Goal: Information Seeking & Learning: Learn about a topic

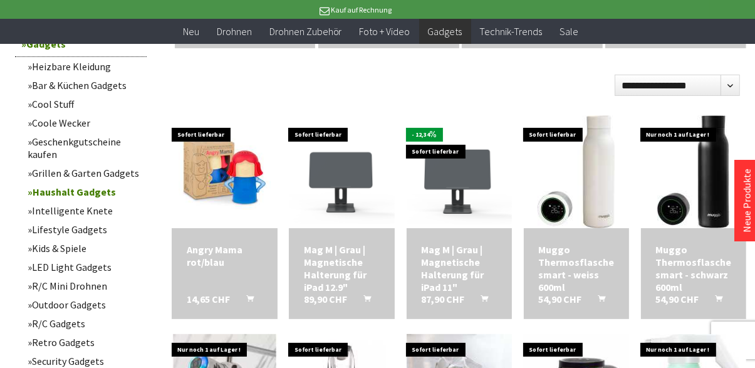
scroll to position [384, 0]
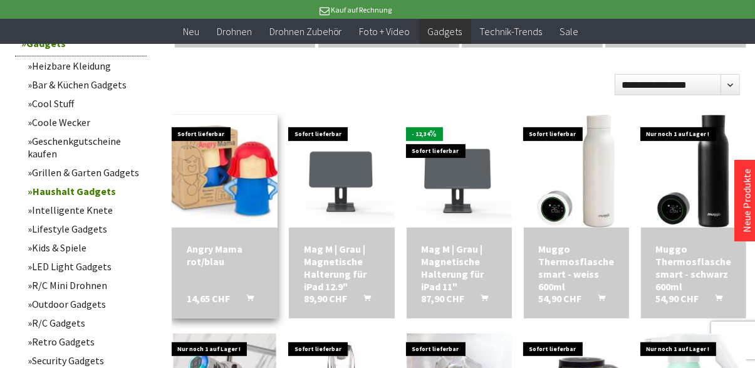
click at [226, 182] on img at bounding box center [225, 170] width 148 height 111
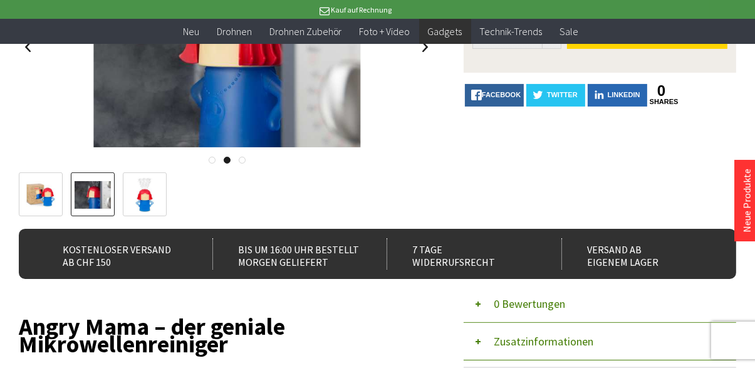
scroll to position [286, 0]
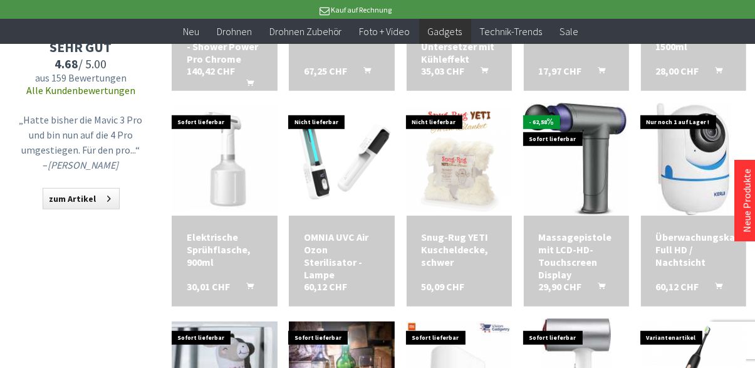
scroll to position [827, 0]
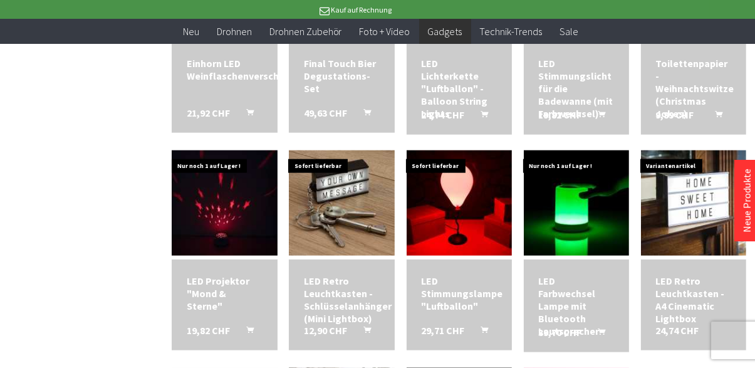
scroll to position [1433, 0]
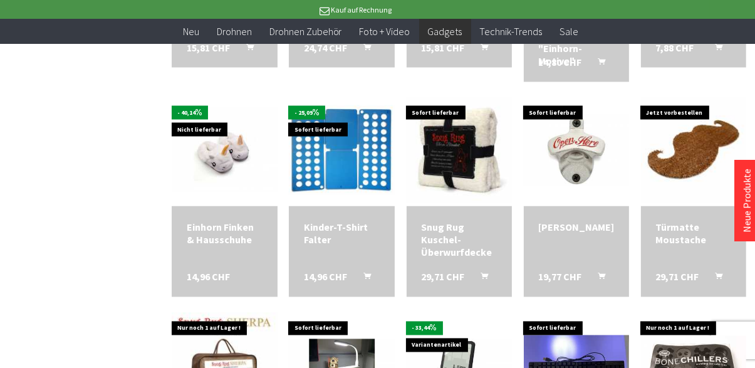
scroll to position [1933, 0]
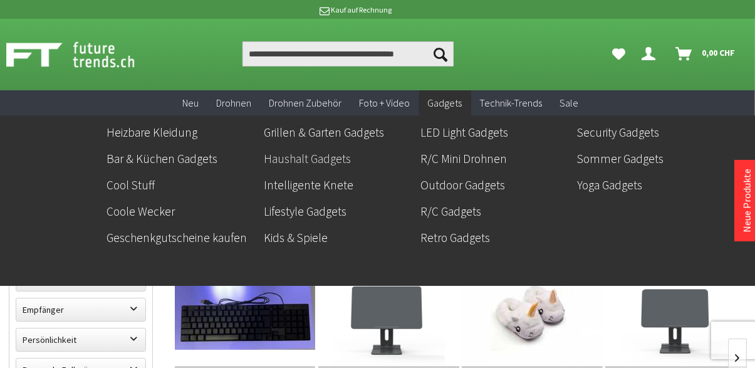
click at [334, 162] on link "Haushalt Gadgets" at bounding box center [337, 158] width 147 height 21
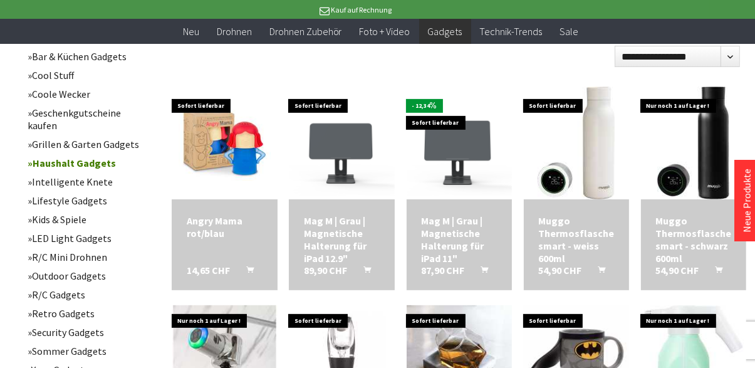
scroll to position [438, 0]
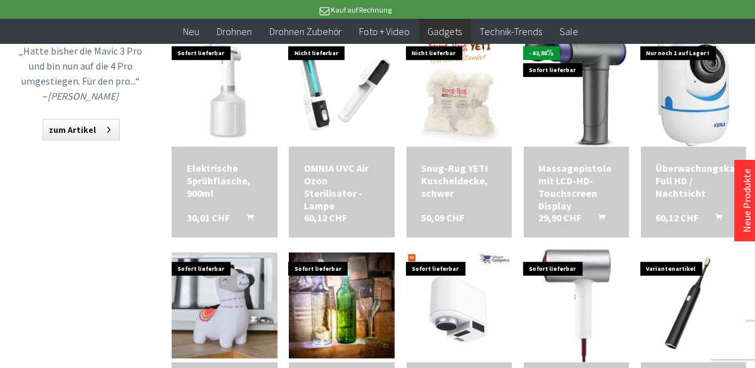
scroll to position [881, 0]
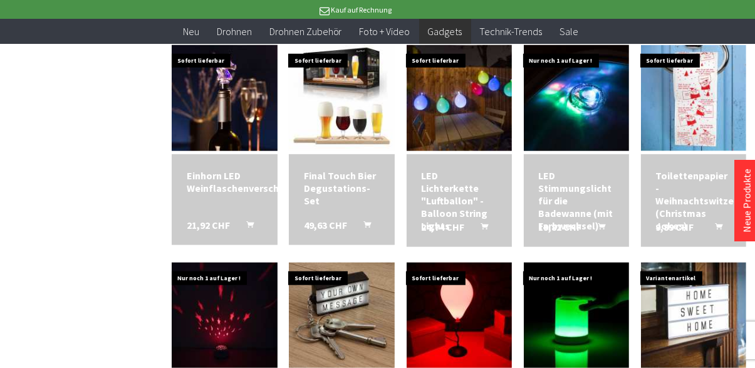
scroll to position [1322, 0]
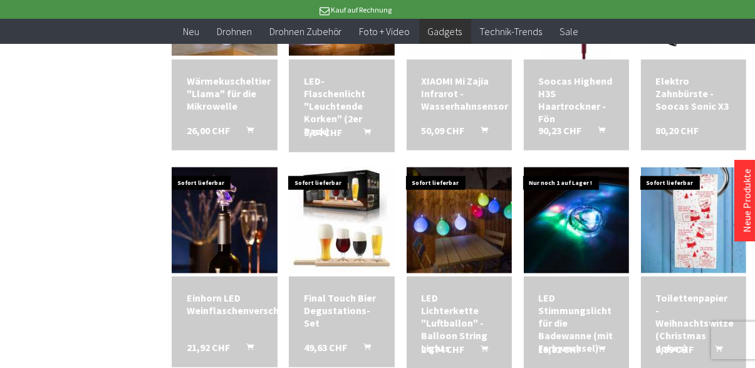
scroll to position [1195, 0]
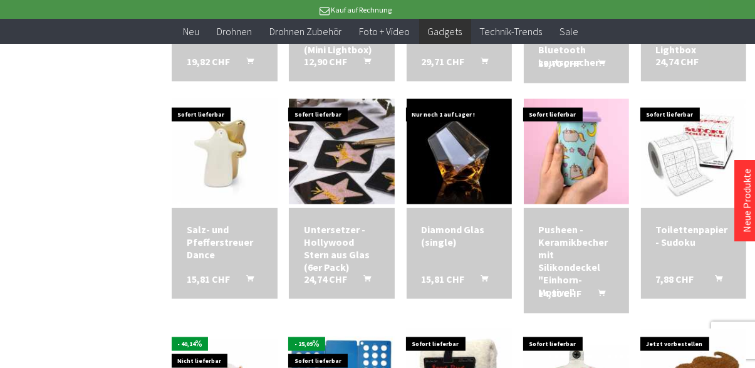
scroll to position [1701, 0]
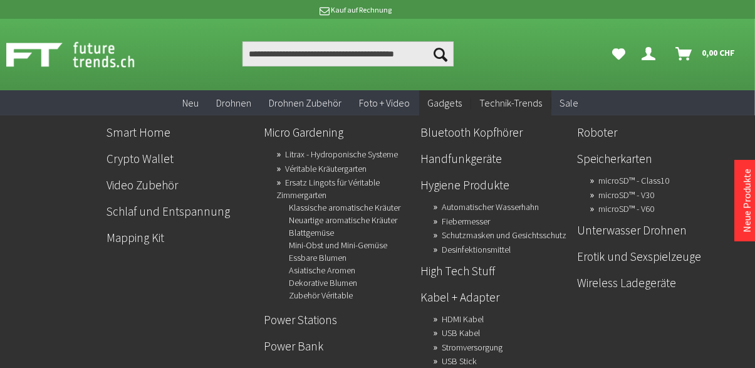
click at [518, 104] on span "Technik-Trends" at bounding box center [511, 102] width 63 height 13
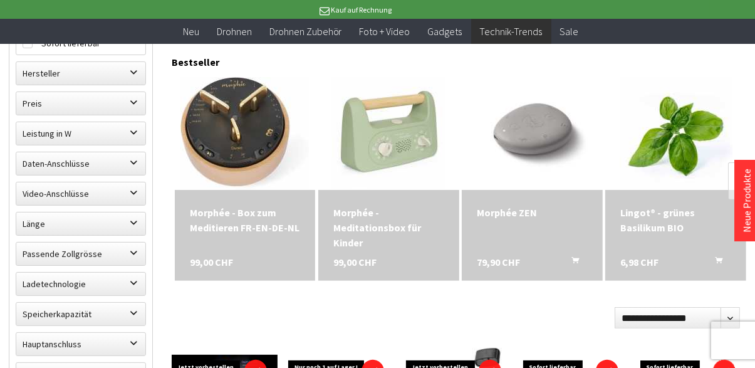
scroll to position [384, 0]
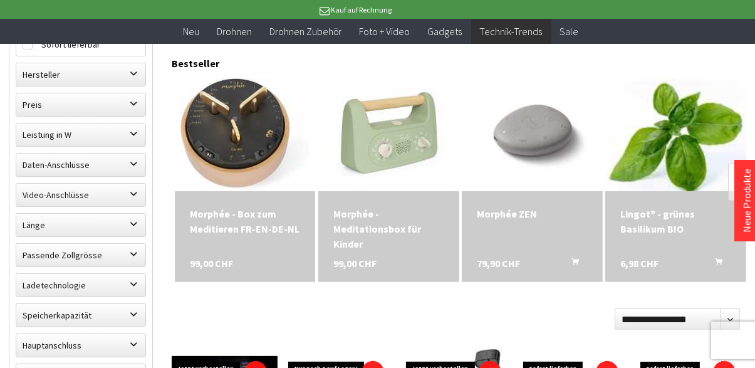
click at [675, 180] on img at bounding box center [676, 135] width 158 height 158
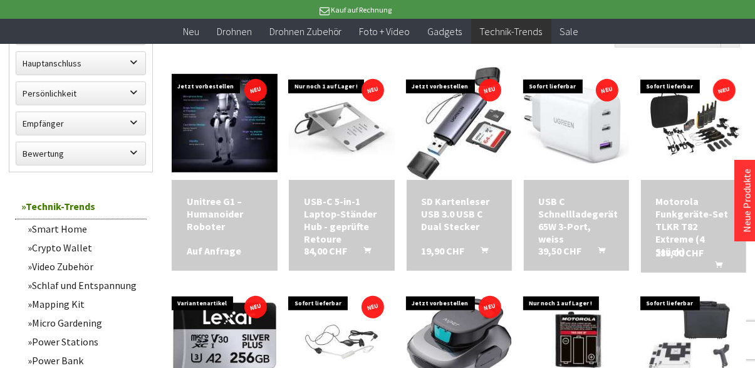
scroll to position [643, 0]
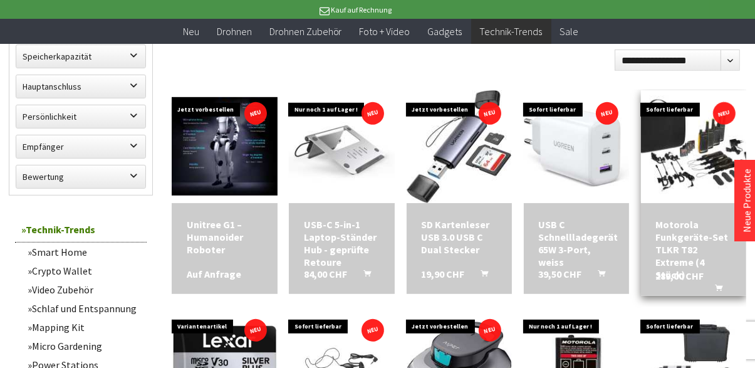
click at [683, 155] on img at bounding box center [694, 146] width 148 height 111
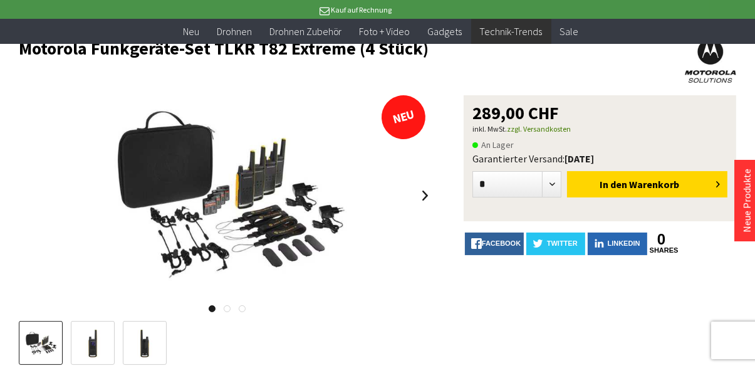
scroll to position [77, 0]
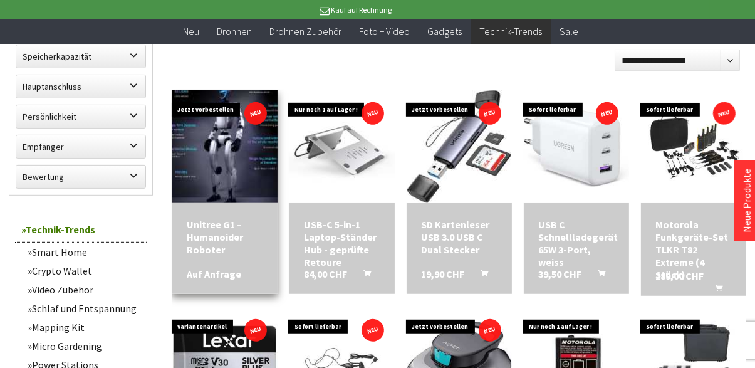
click at [241, 155] on img at bounding box center [225, 146] width 148 height 138
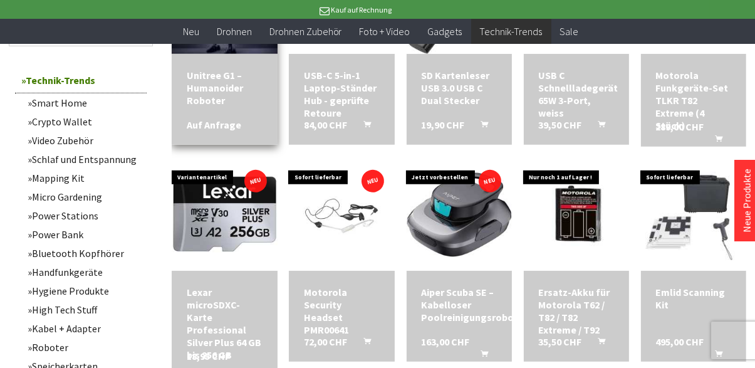
scroll to position [792, 0]
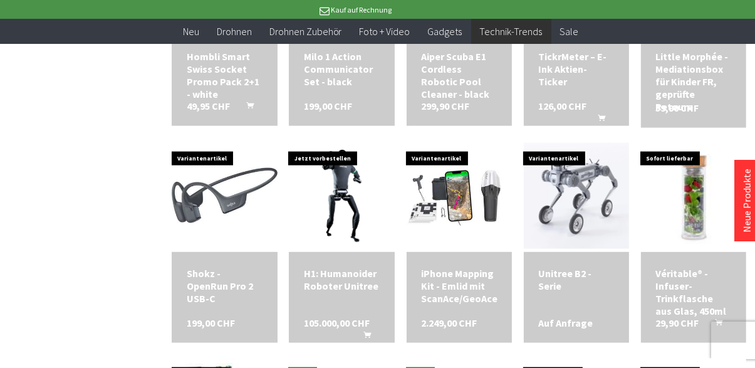
scroll to position [1473, 0]
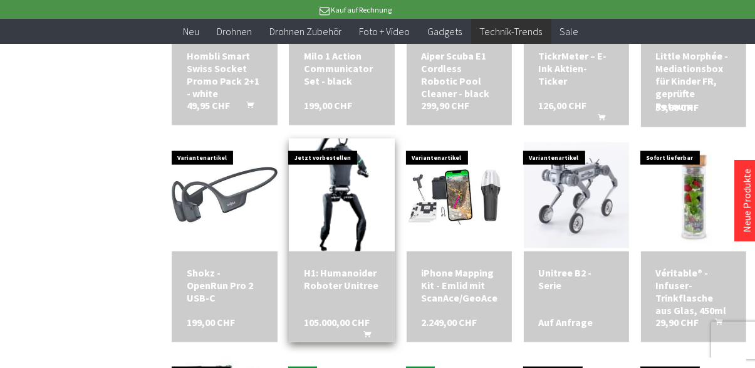
click at [353, 193] on img at bounding box center [342, 196] width 148 height 148
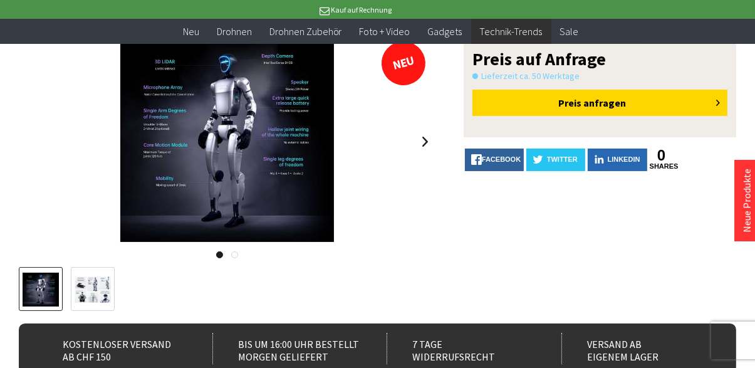
scroll to position [131, 0]
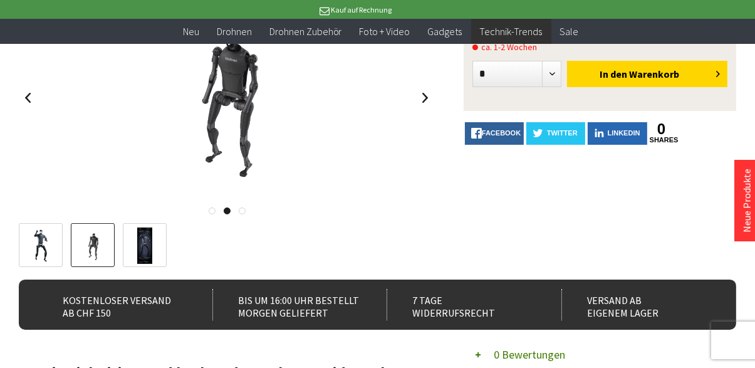
scroll to position [236, 0]
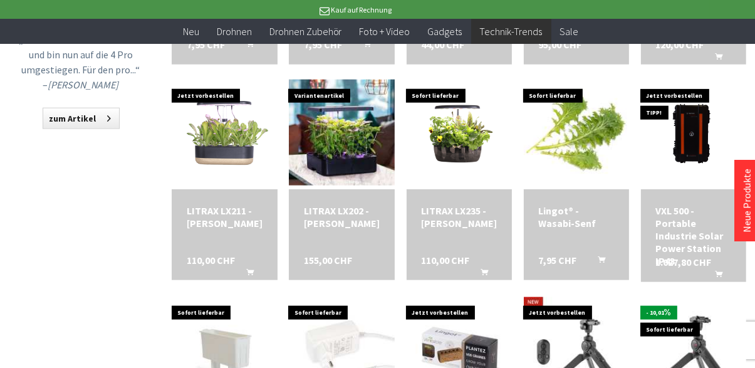
scroll to position [1186, 0]
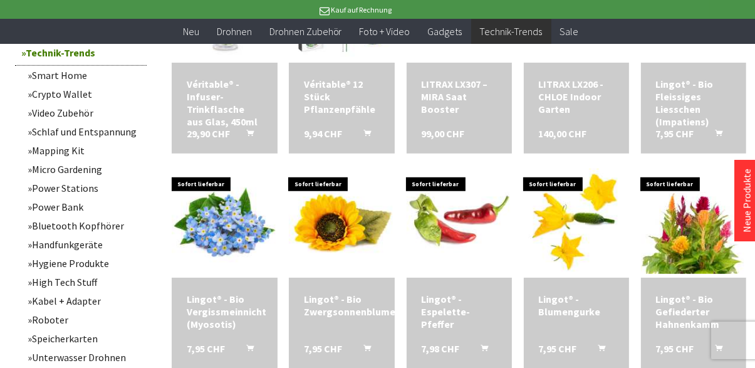
scroll to position [821, 0]
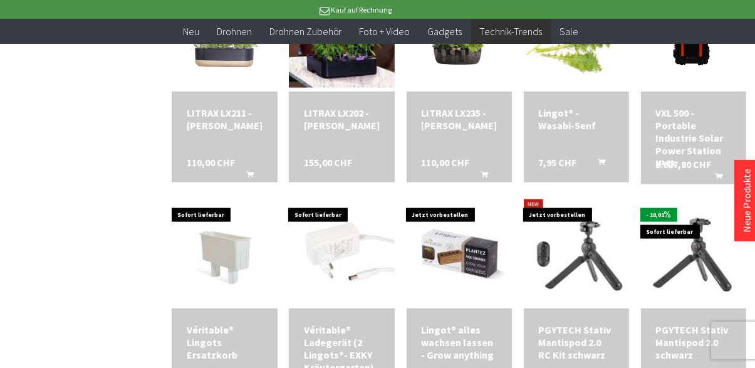
scroll to position [1438, 0]
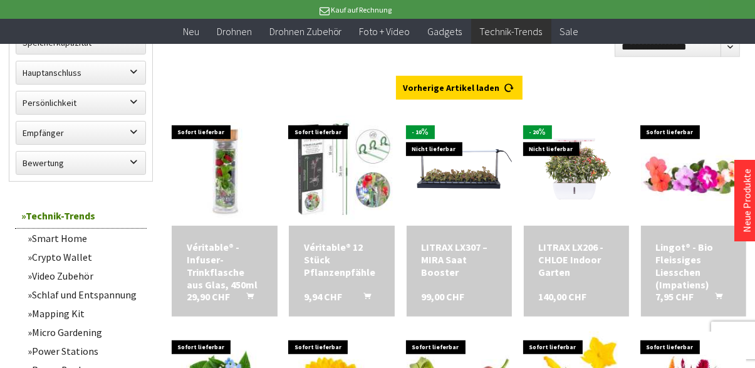
scroll to position [641, 0]
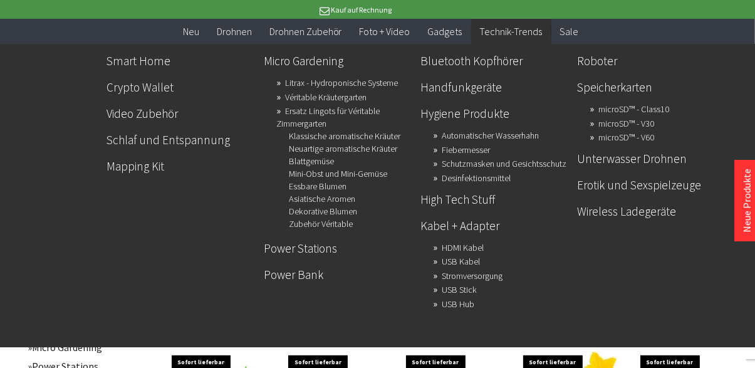
click at [511, 35] on span "Technik-Trends" at bounding box center [511, 31] width 63 height 13
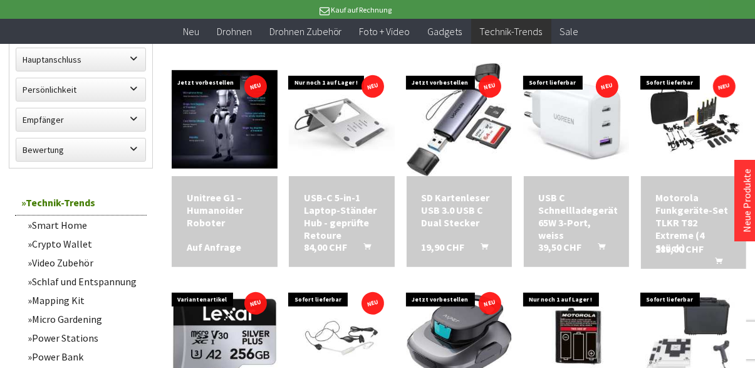
scroll to position [665, 0]
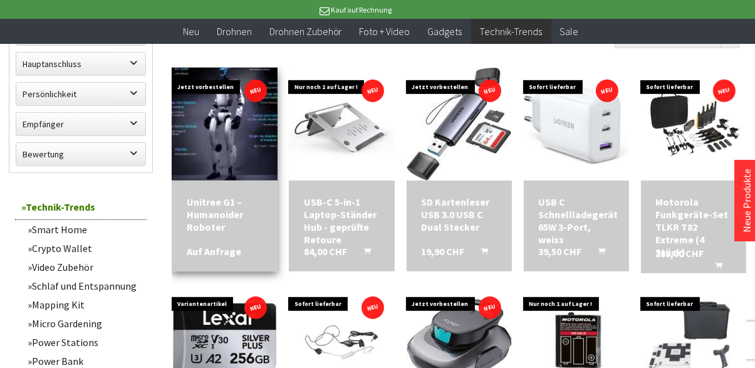
click at [237, 144] on img at bounding box center [225, 123] width 148 height 138
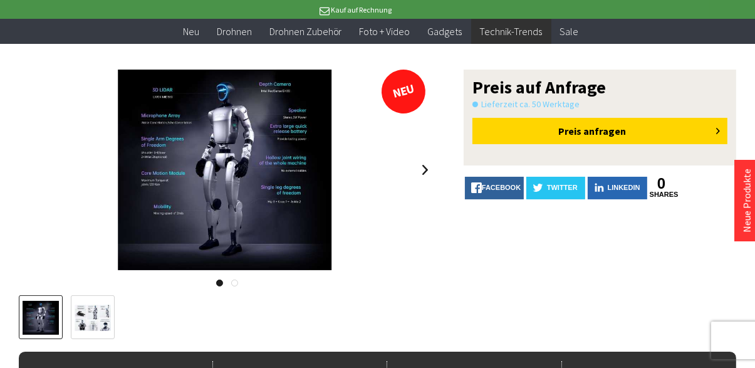
scroll to position [107, 0]
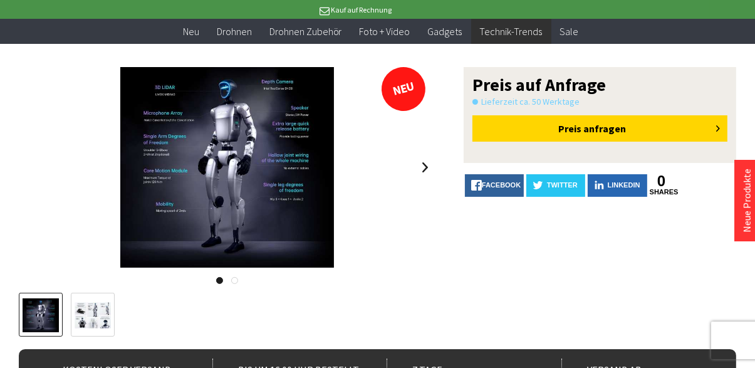
click at [97, 305] on img at bounding box center [93, 315] width 36 height 27
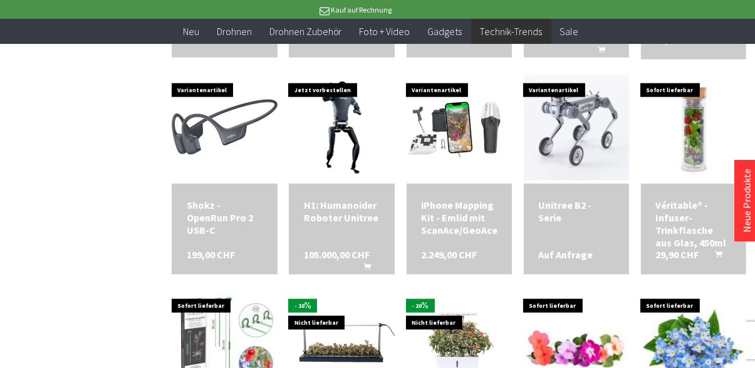
scroll to position [1569, 0]
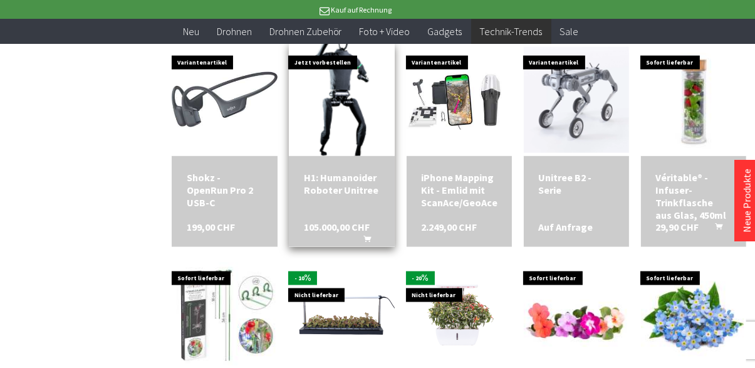
click at [326, 85] on img at bounding box center [342, 100] width 148 height 148
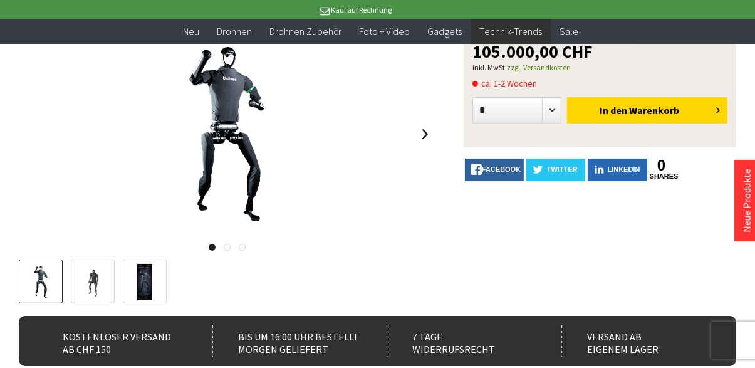
scroll to position [140, 0]
click at [148, 282] on img at bounding box center [144, 282] width 14 height 36
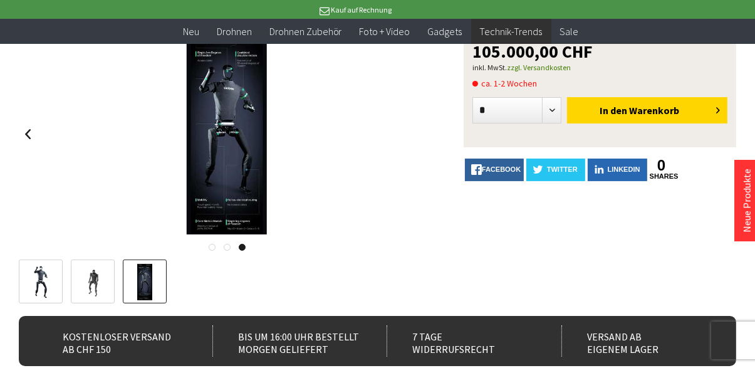
click at [101, 267] on img at bounding box center [93, 282] width 36 height 36
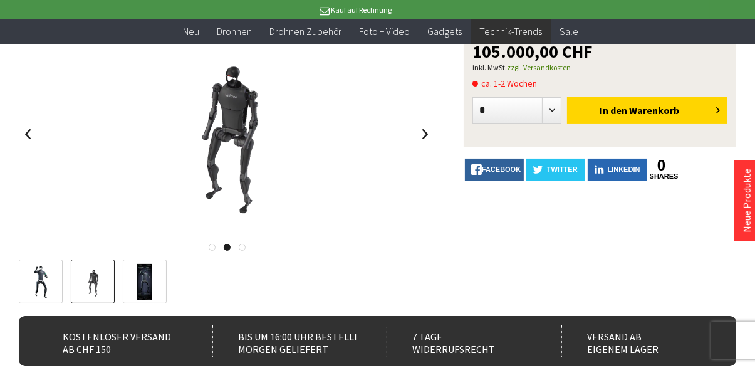
click at [157, 269] on link at bounding box center [145, 281] width 44 height 44
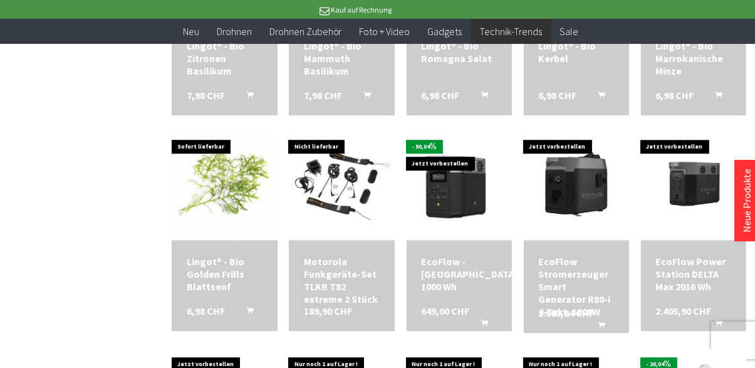
scroll to position [3271, 0]
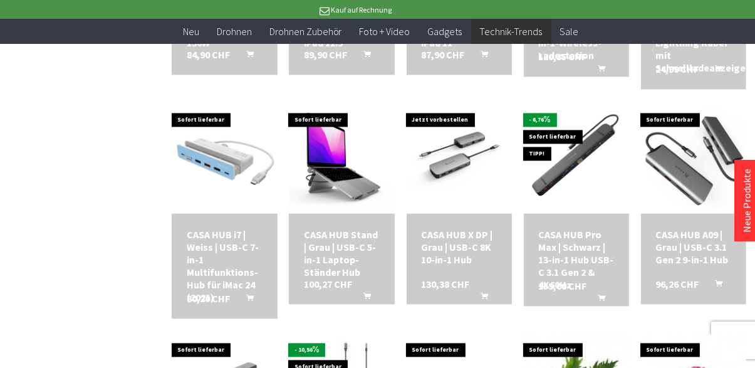
scroll to position [2205, 0]
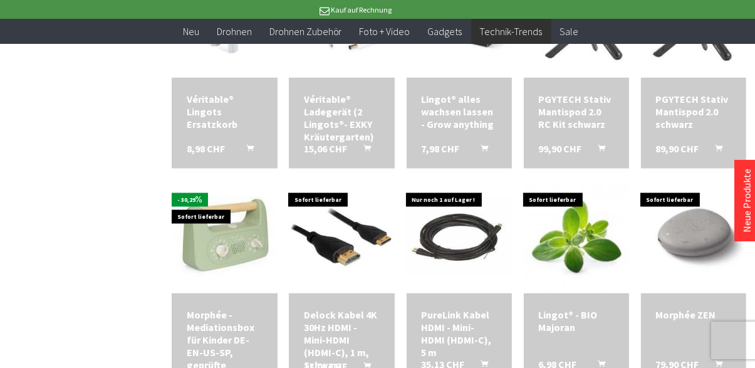
scroll to position [1667, 0]
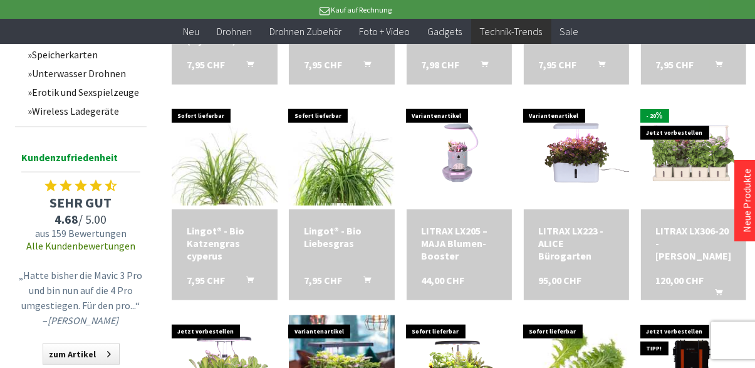
scroll to position [1104, 0]
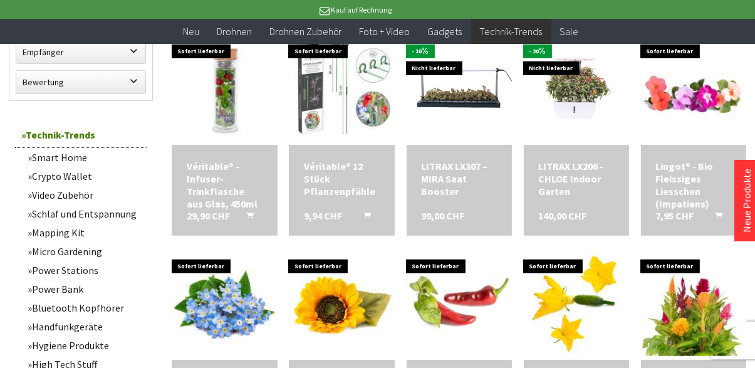
scroll to position [737, 0]
click at [51, 251] on link "Micro Gardening" at bounding box center [83, 251] width 125 height 19
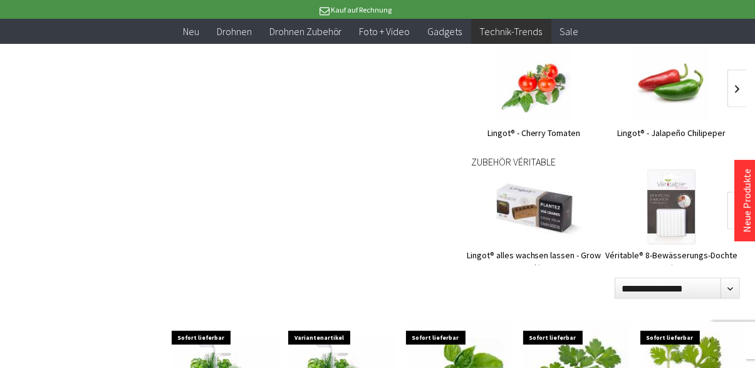
click at [536, 228] on img at bounding box center [533, 206] width 105 height 105
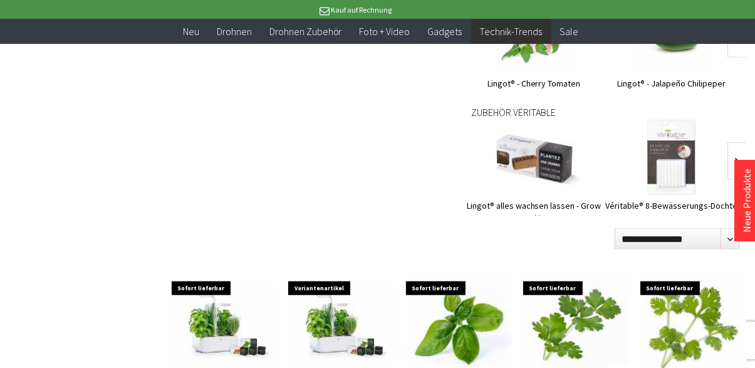
scroll to position [1346, 0]
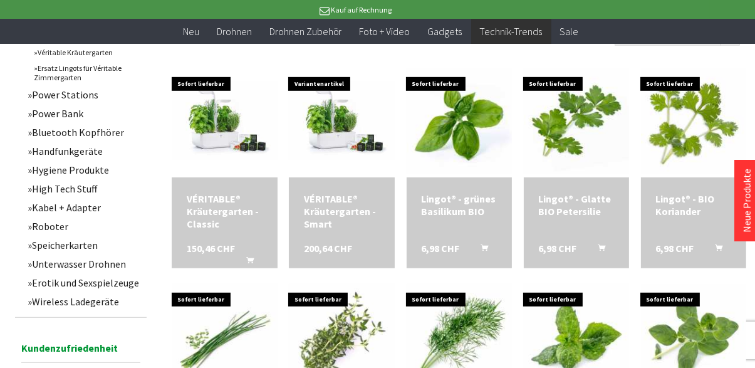
scroll to position [699, 0]
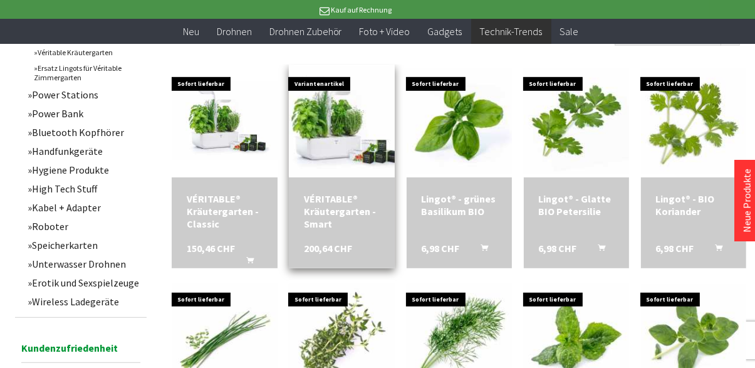
click at [322, 133] on img at bounding box center [342, 121] width 148 height 111
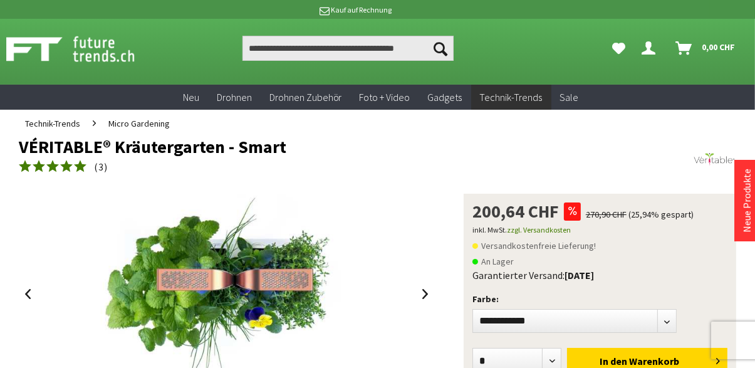
click at [440, 304] on div "**********" at bounding box center [377, 335] width 717 height 282
click at [439, 304] on div "**********" at bounding box center [377, 335] width 717 height 282
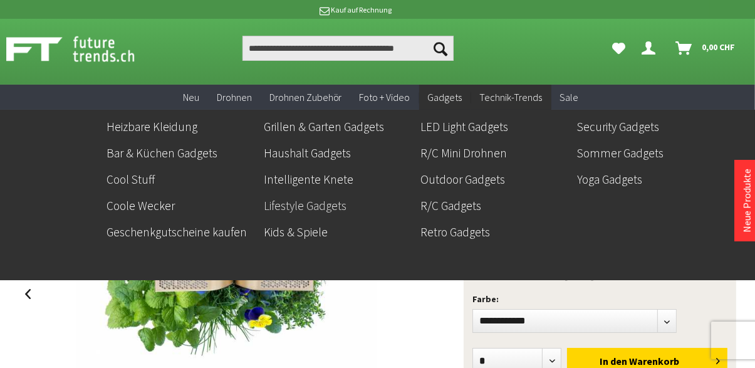
click at [336, 209] on link "Lifestyle Gadgets" at bounding box center [337, 205] width 147 height 21
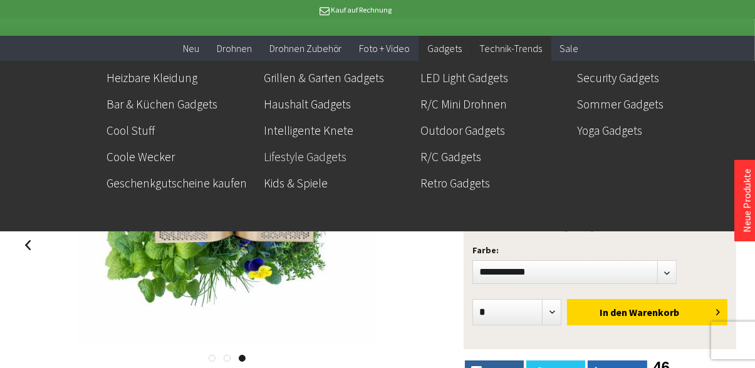
scroll to position [65, 0]
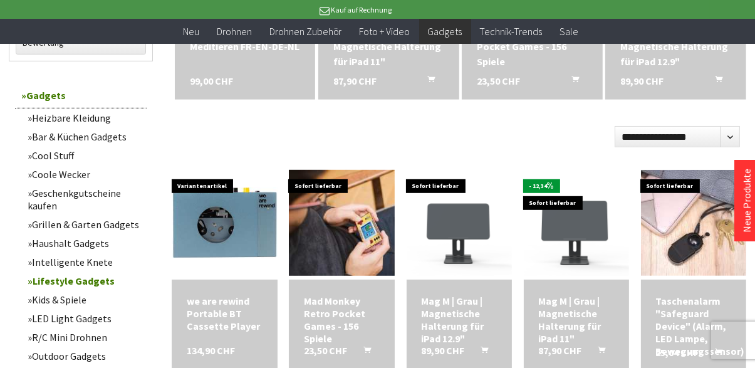
scroll to position [566, 0]
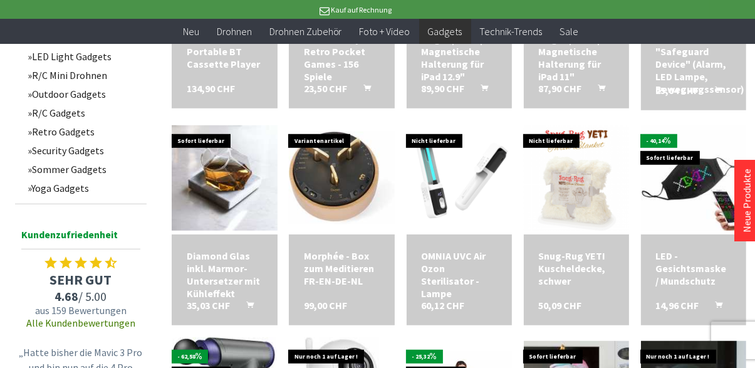
scroll to position [829, 0]
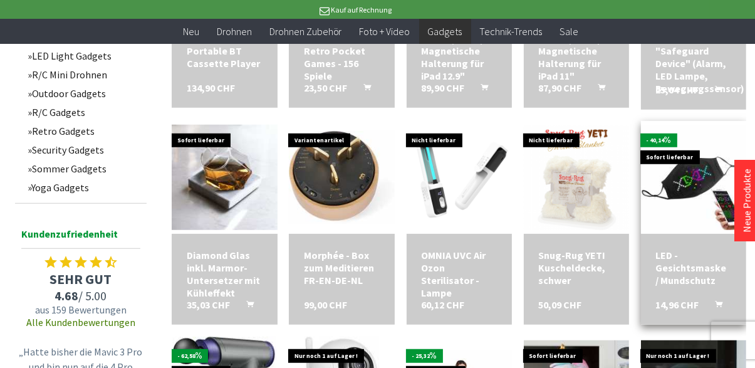
click at [680, 321] on div "14,96 CHF In den Warenkorb" at bounding box center [708, 311] width 105 height 26
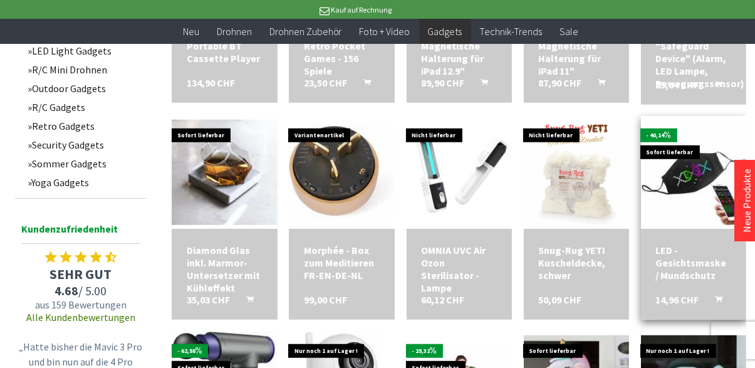
scroll to position [849, 0]
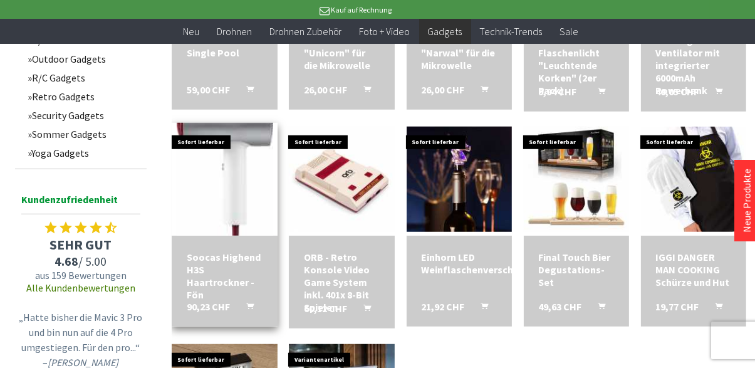
click at [237, 196] on img at bounding box center [225, 179] width 96 height 158
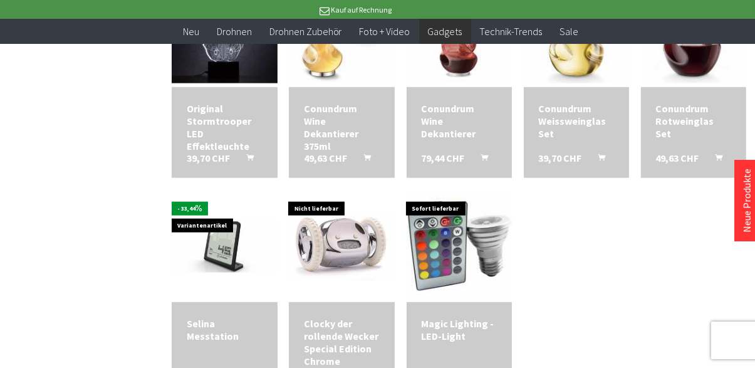
scroll to position [1446, 0]
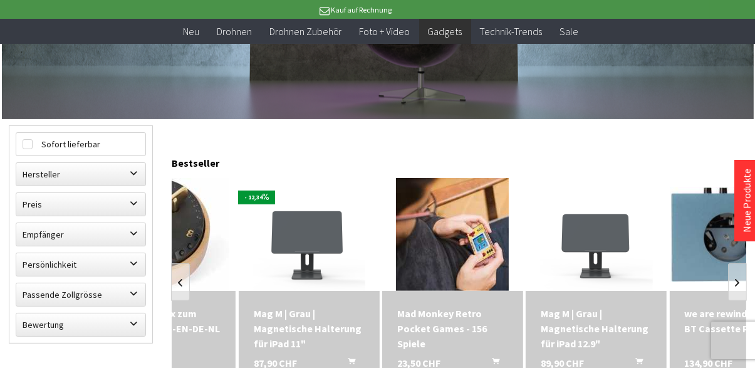
scroll to position [0, 80]
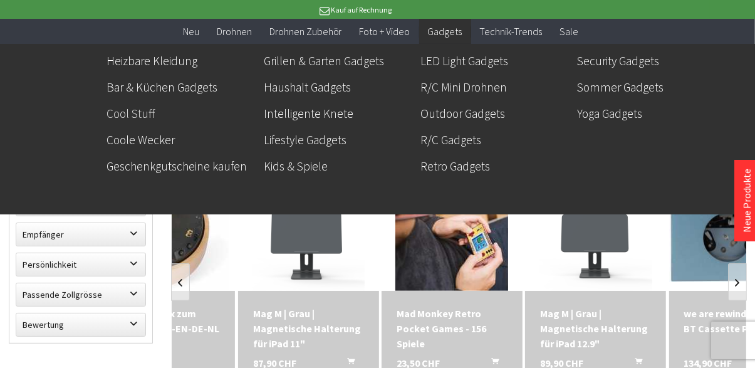
click at [132, 114] on link "Cool Stuff" at bounding box center [180, 113] width 147 height 21
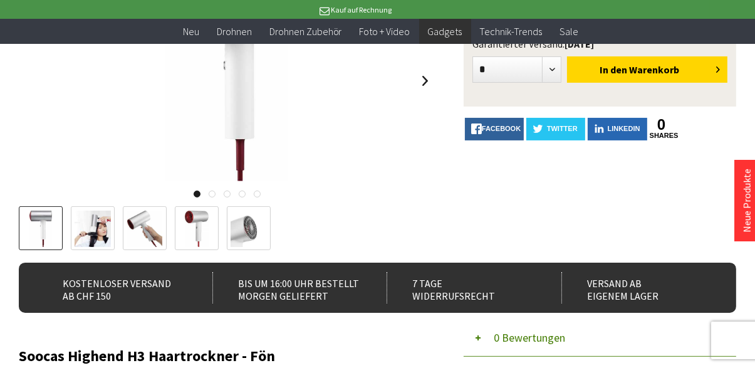
scroll to position [197, 0]
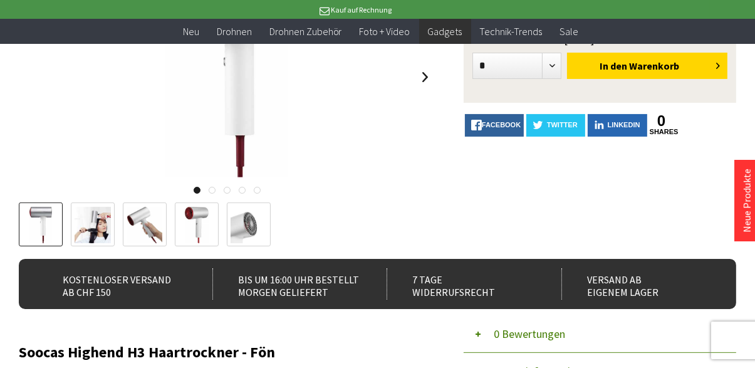
click at [91, 226] on img at bounding box center [93, 225] width 36 height 36
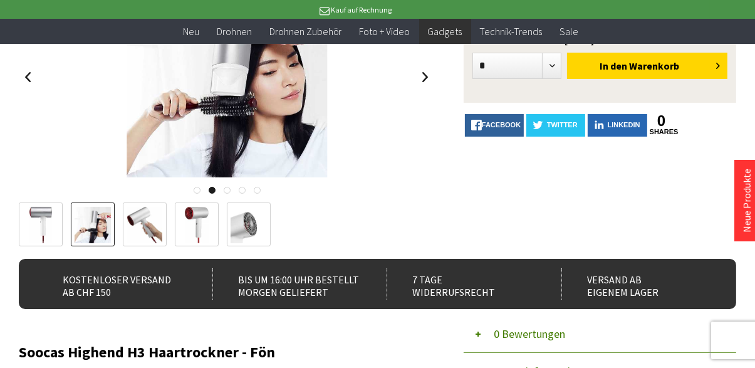
click at [147, 226] on img at bounding box center [144, 225] width 35 height 36
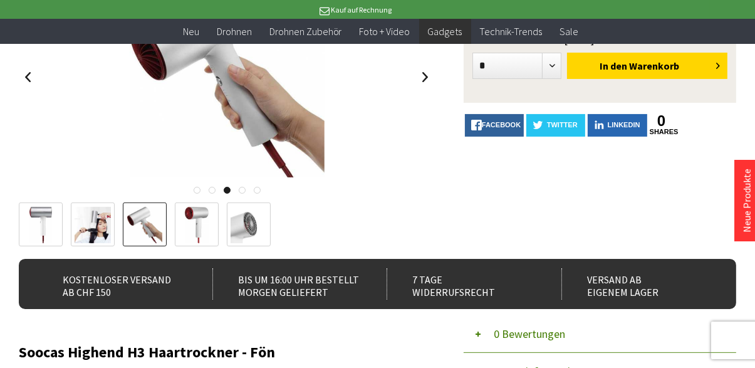
click at [192, 224] on img at bounding box center [197, 225] width 24 height 36
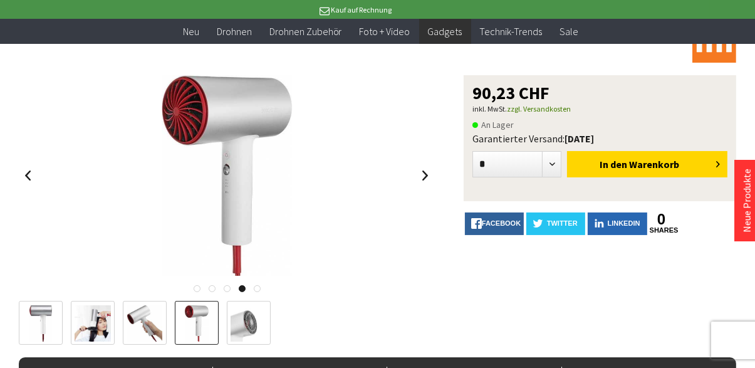
scroll to position [98, 0]
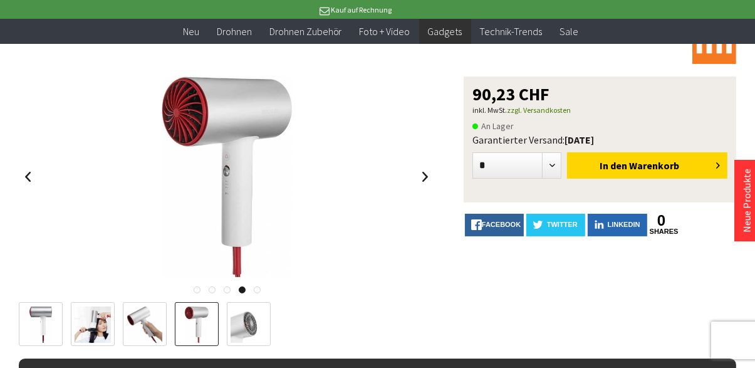
click at [260, 318] on img at bounding box center [249, 324] width 36 height 36
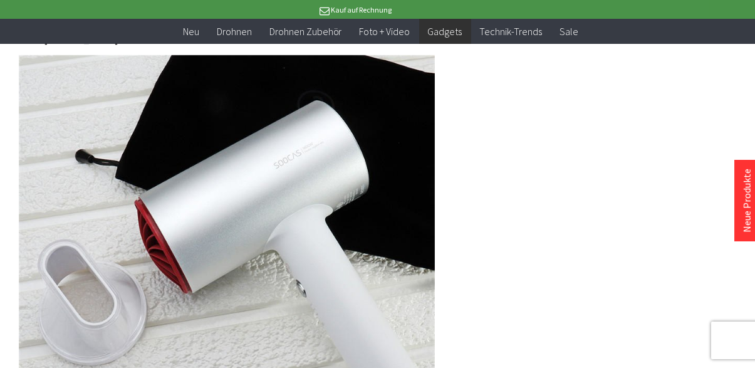
scroll to position [952, 0]
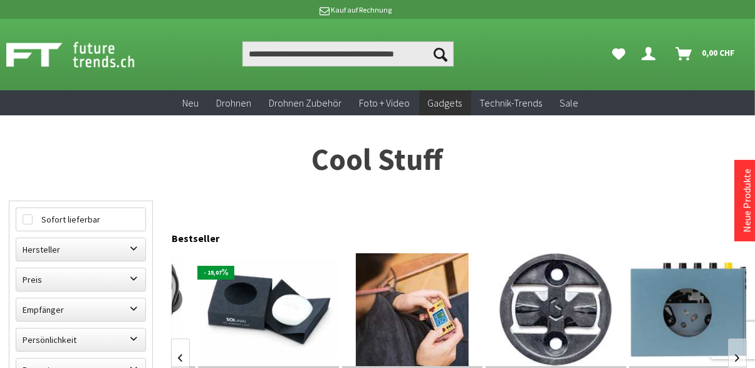
scroll to position [0, 410]
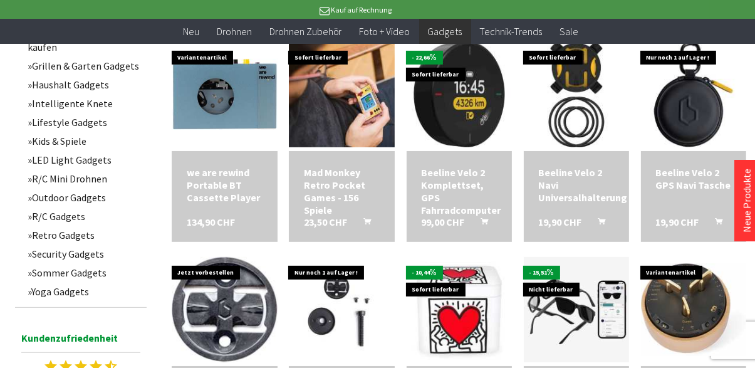
scroll to position [457, 0]
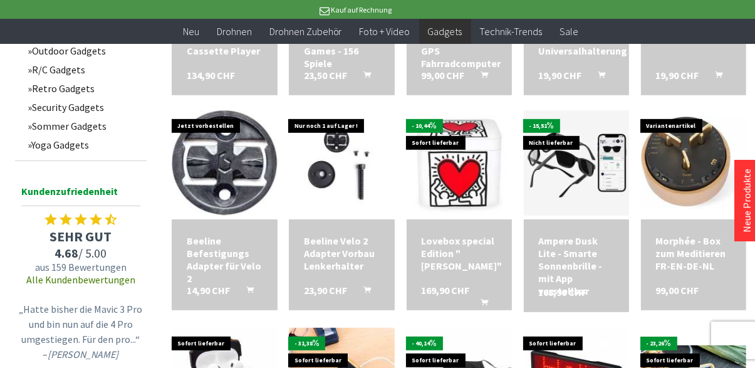
scroll to position [607, 0]
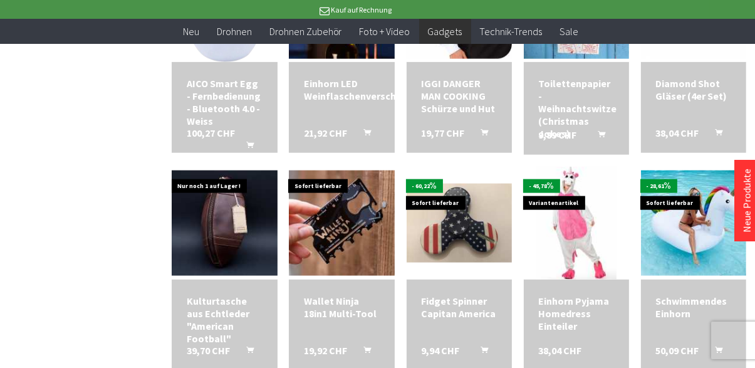
scroll to position [1416, 0]
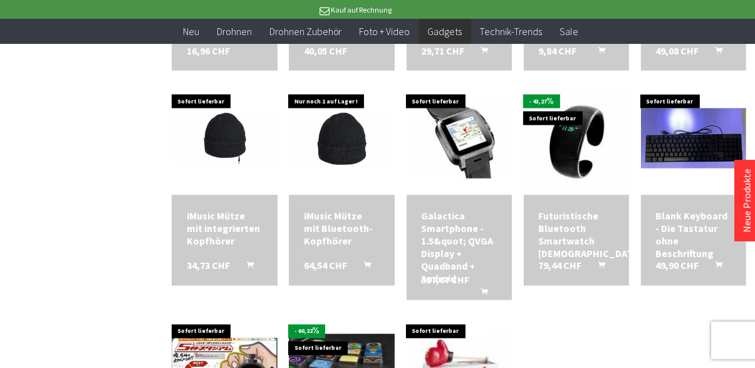
scroll to position [1932, 0]
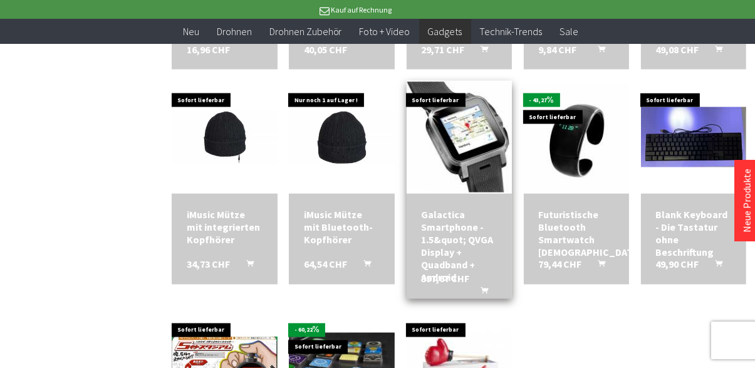
click at [466, 163] on img at bounding box center [459, 137] width 148 height 111
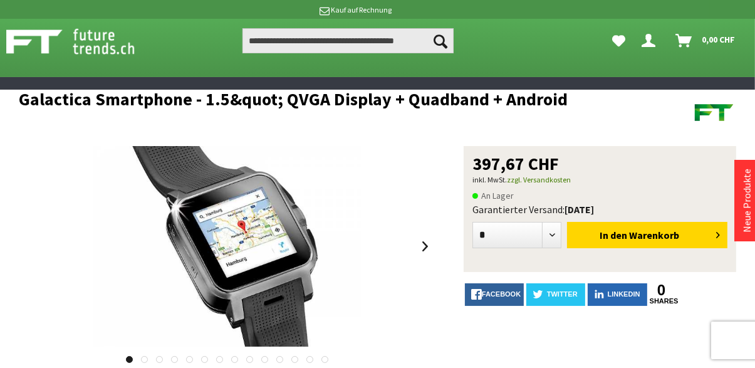
scroll to position [14, 0]
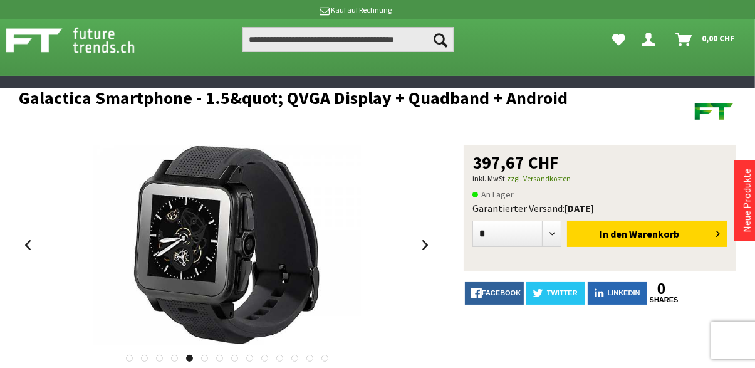
click at [436, 252] on div "397,67 CHF inkl. MwSt. zzgl. Versandkosten An Lager Garantierter Versand heute,…" at bounding box center [377, 286] width 717 height 282
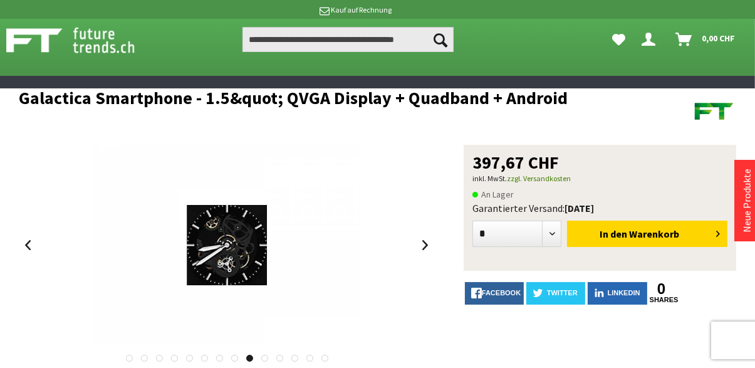
click at [436, 254] on div "397,67 CHF inkl. MwSt. zzgl. Versandkosten An Lager Garantierter Versand heute,…" at bounding box center [377, 286] width 717 height 282
click at [438, 250] on div "397,67 CHF inkl. MwSt. zzgl. Versandkosten An Lager Garantierter Versand heute,…" at bounding box center [377, 286] width 717 height 282
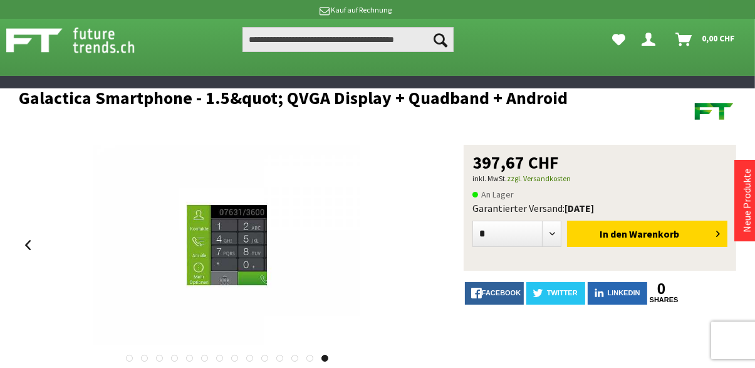
click at [430, 256] on div at bounding box center [227, 245] width 417 height 200
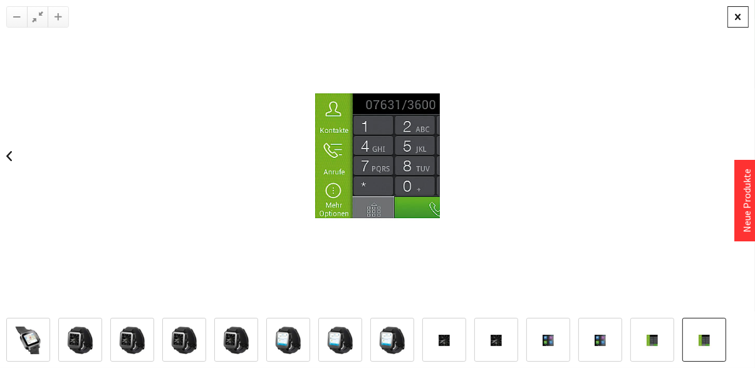
click at [734, 27] on div at bounding box center [737, 16] width 21 height 21
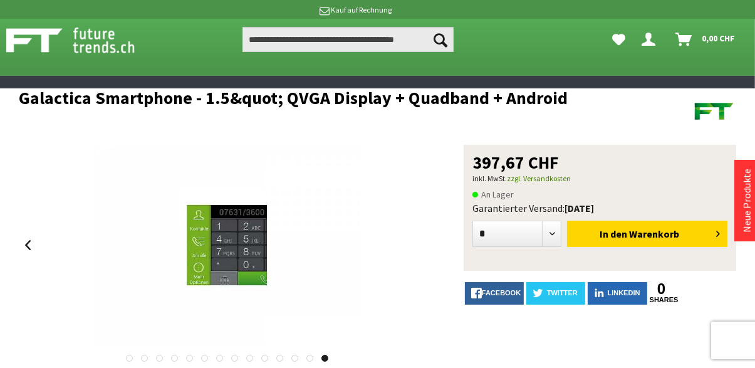
scroll to position [0, 0]
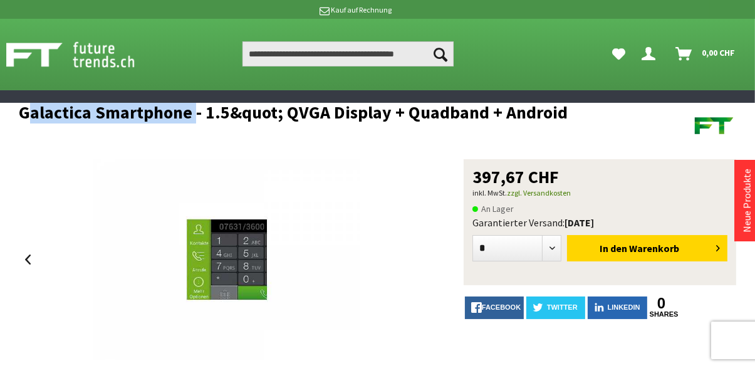
copy h1 "Galactica Smartphone"
